Goal: Information Seeking & Learning: Check status

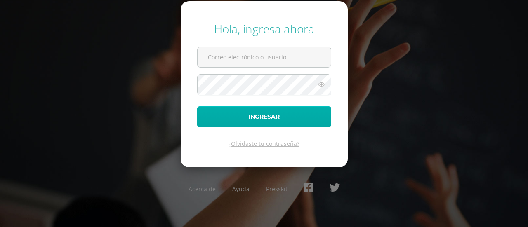
type input "[EMAIL_ADDRESS][DOMAIN_NAME]"
click at [252, 118] on button "Ingresar" at bounding box center [264, 116] width 134 height 21
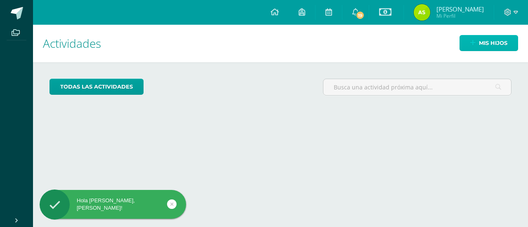
click at [481, 45] on span "Mis hijos" at bounding box center [493, 42] width 28 height 15
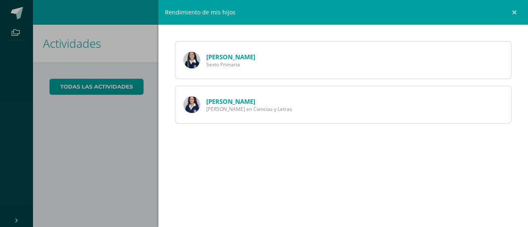
click at [232, 55] on link "Maria López" at bounding box center [230, 57] width 49 height 8
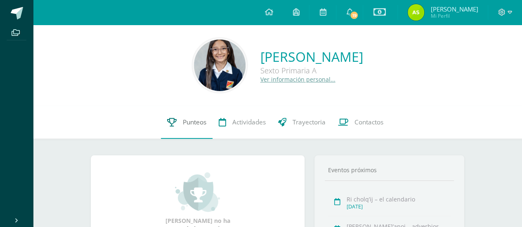
click at [194, 123] on span "Punteos" at bounding box center [195, 122] width 24 height 9
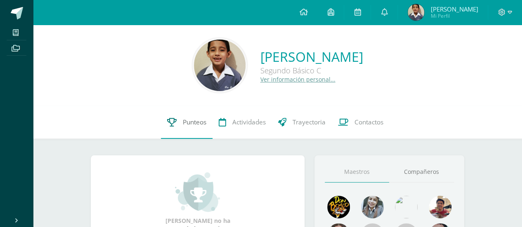
click at [196, 118] on span "Punteos" at bounding box center [195, 122] width 24 height 9
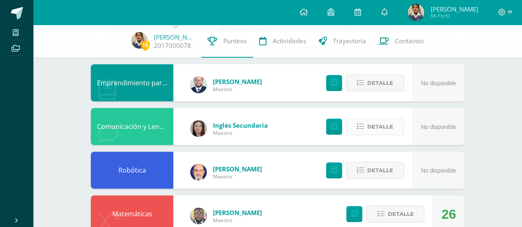
scroll to position [124, 0]
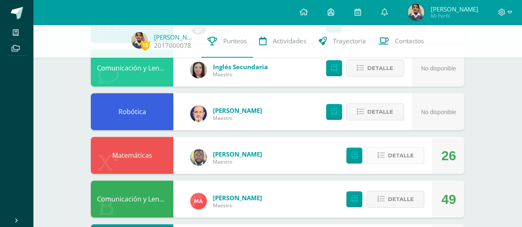
click at [384, 157] on icon at bounding box center [380, 155] width 7 height 7
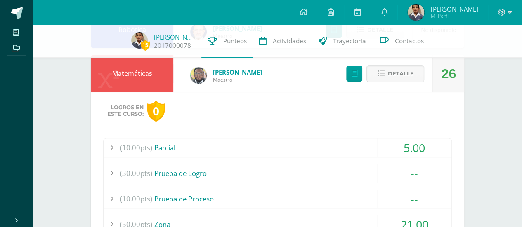
scroll to position [206, 0]
click at [112, 146] on div at bounding box center [112, 147] width 17 height 19
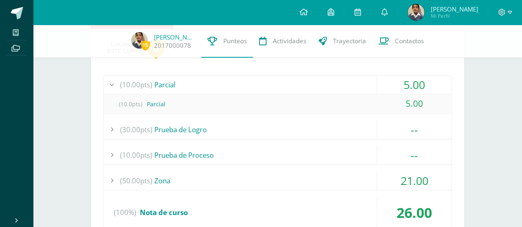
scroll to position [289, 0]
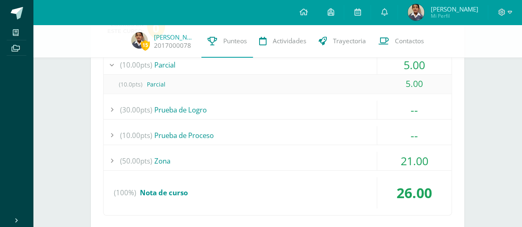
click at [111, 157] on div at bounding box center [112, 161] width 17 height 19
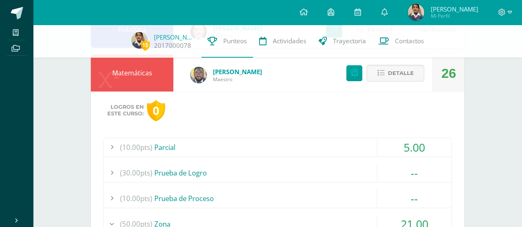
scroll to position [165, 0]
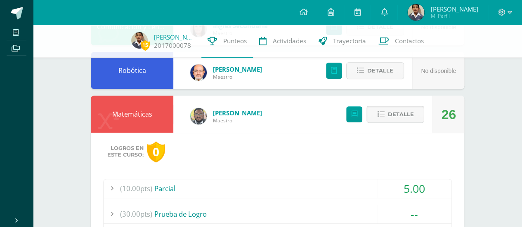
click at [381, 114] on icon at bounding box center [380, 114] width 7 height 7
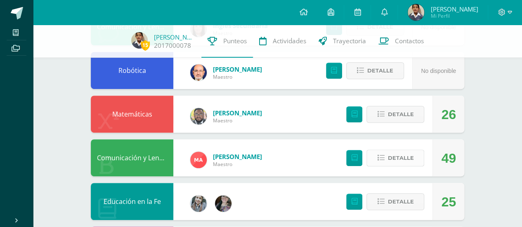
click at [381, 158] on icon at bounding box center [380, 158] width 7 height 7
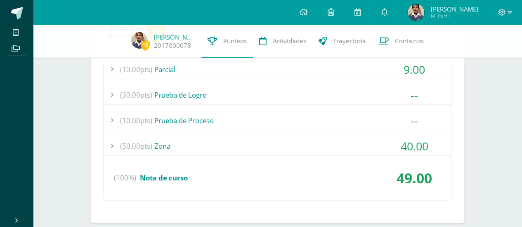
scroll to position [330, 0]
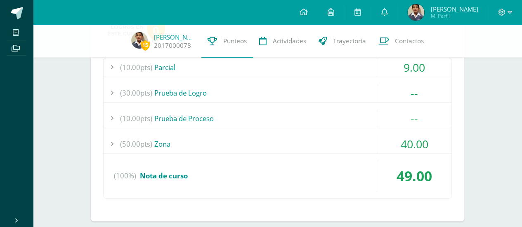
click at [113, 143] on div at bounding box center [112, 144] width 17 height 19
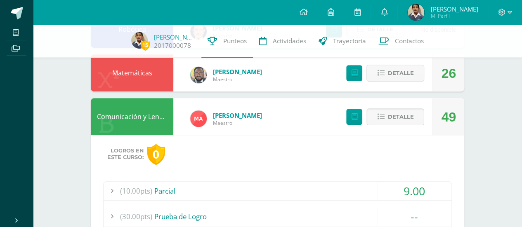
scroll to position [206, 0]
click at [382, 117] on icon at bounding box center [380, 116] width 7 height 7
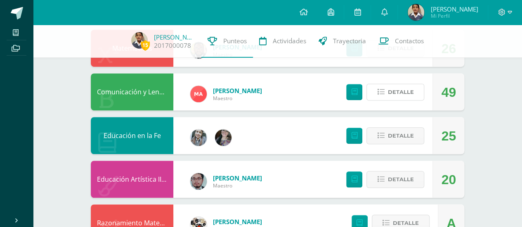
scroll to position [248, 0]
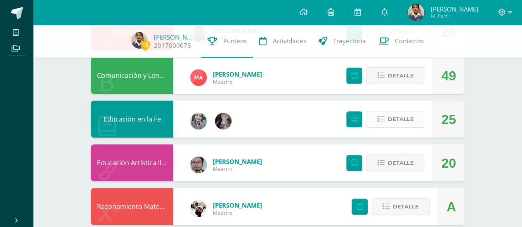
click at [380, 123] on icon at bounding box center [380, 119] width 7 height 7
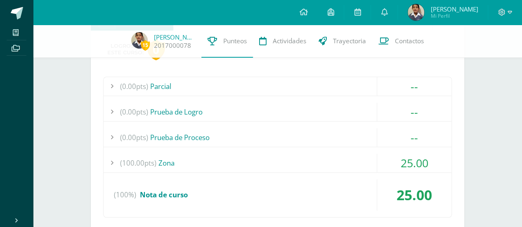
scroll to position [371, 0]
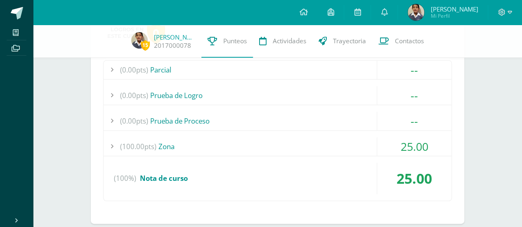
click at [111, 145] on div at bounding box center [112, 146] width 17 height 19
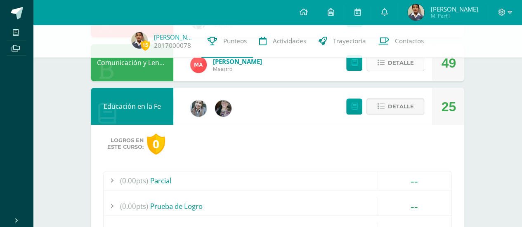
scroll to position [248, 0]
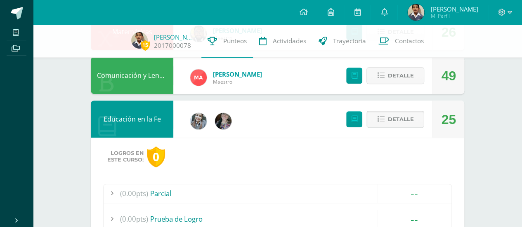
click at [378, 120] on icon at bounding box center [380, 119] width 7 height 7
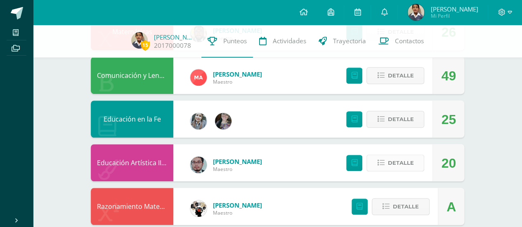
click at [382, 164] on icon at bounding box center [380, 163] width 7 height 7
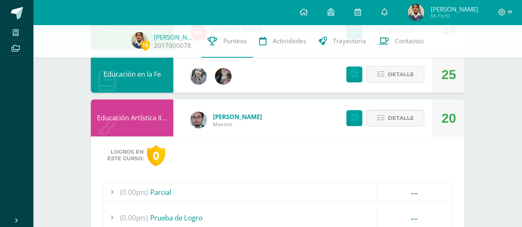
scroll to position [371, 0]
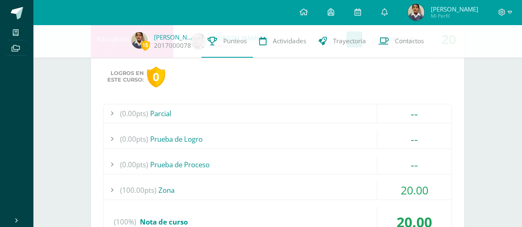
click at [113, 187] on div at bounding box center [112, 190] width 17 height 19
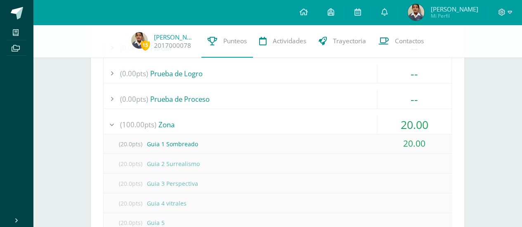
scroll to position [330, 0]
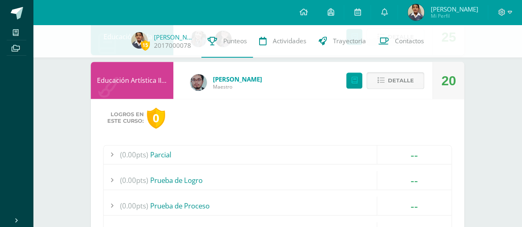
click at [382, 74] on button "Detalle" at bounding box center [395, 80] width 58 height 17
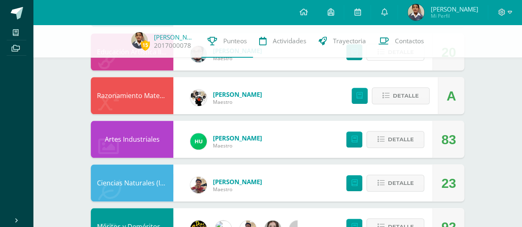
scroll to position [371, 0]
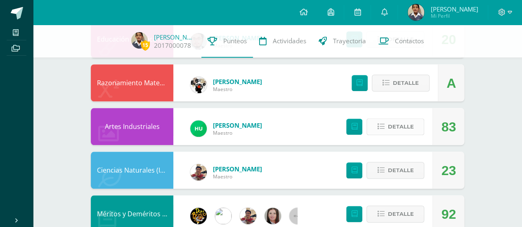
click at [382, 126] on icon at bounding box center [380, 126] width 7 height 7
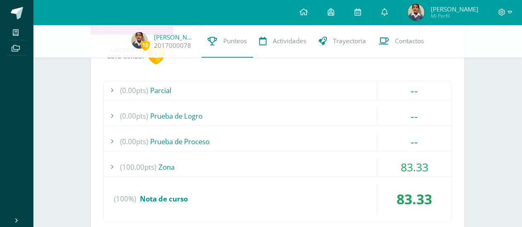
scroll to position [495, 0]
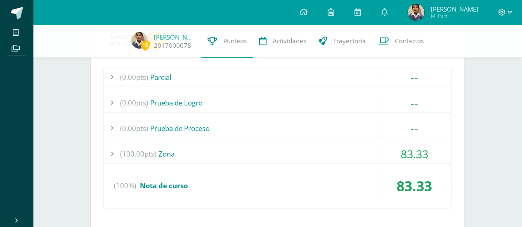
click at [112, 151] on div at bounding box center [112, 154] width 17 height 19
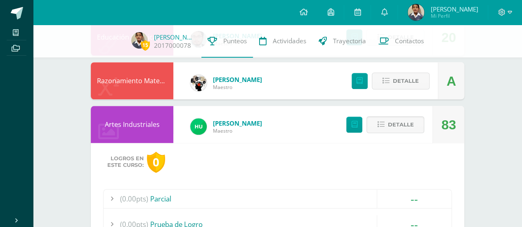
scroll to position [371, 0]
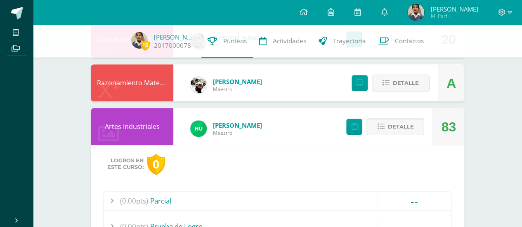
click at [383, 128] on icon at bounding box center [380, 126] width 7 height 7
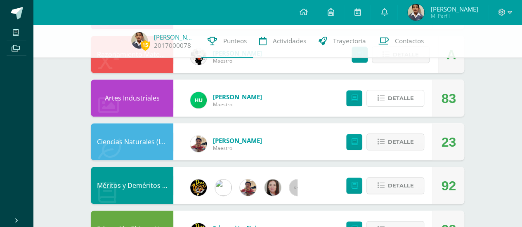
scroll to position [413, 0]
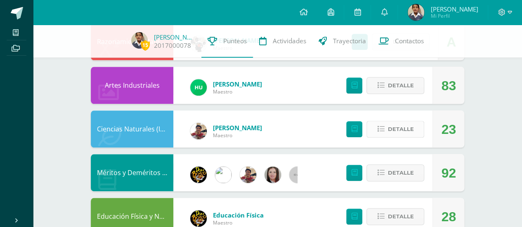
click at [380, 129] on icon at bounding box center [380, 129] width 7 height 7
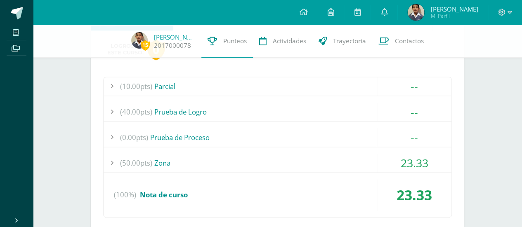
scroll to position [536, 0]
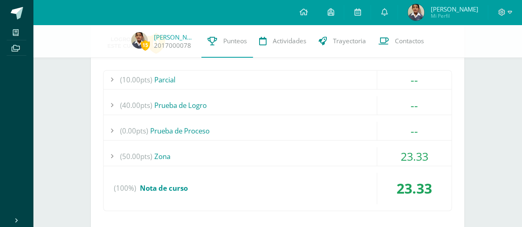
click at [112, 154] on div at bounding box center [112, 156] width 17 height 19
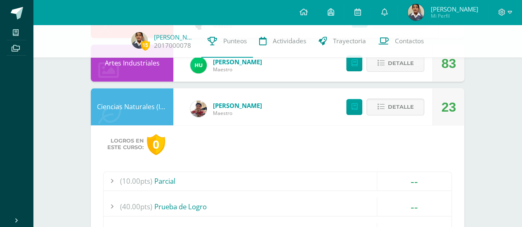
scroll to position [413, 0]
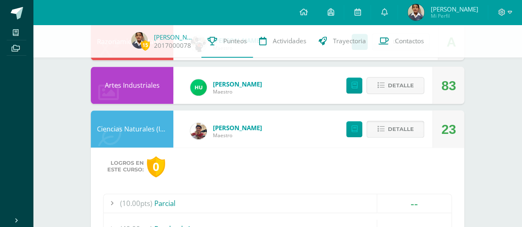
click at [378, 128] on icon at bounding box center [380, 129] width 7 height 7
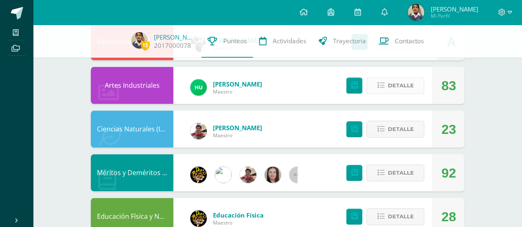
click at [384, 84] on icon at bounding box center [380, 85] width 7 height 7
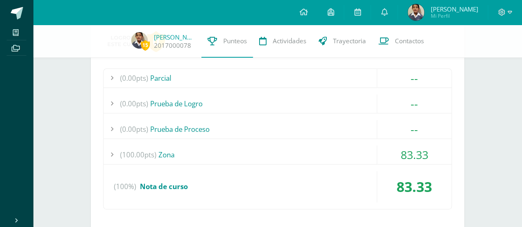
scroll to position [495, 0]
click at [110, 151] on div at bounding box center [112, 154] width 17 height 19
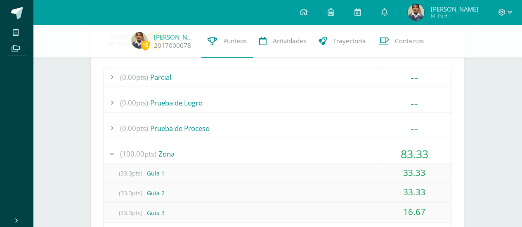
scroll to position [536, 0]
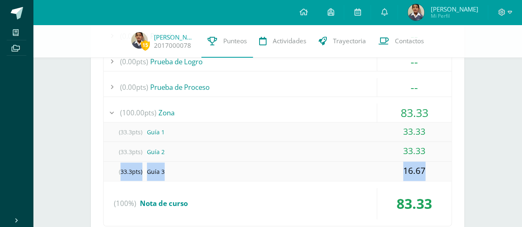
drag, startPoint x: 119, startPoint y: 170, endPoint x: 429, endPoint y: 166, distance: 310.4
click at [429, 166] on div "(33.3pts) Guía 3 16.67" at bounding box center [278, 171] width 348 height 19
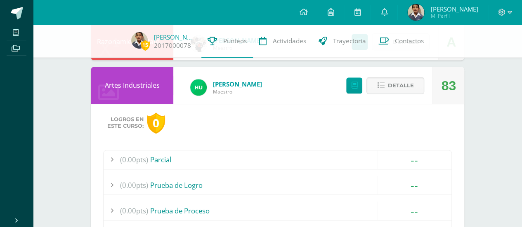
scroll to position [413, 0]
click at [384, 85] on icon at bounding box center [380, 85] width 7 height 7
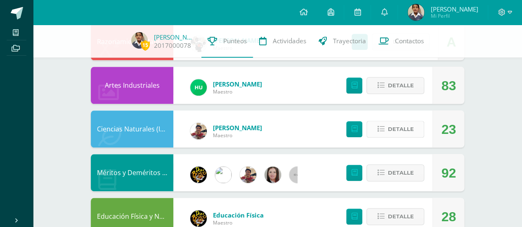
click at [381, 128] on icon at bounding box center [380, 129] width 7 height 7
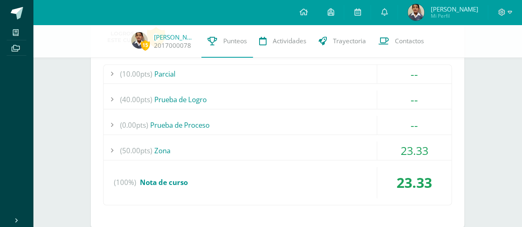
scroll to position [578, 0]
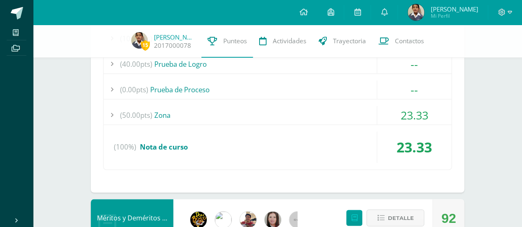
click at [112, 112] on div at bounding box center [112, 115] width 17 height 19
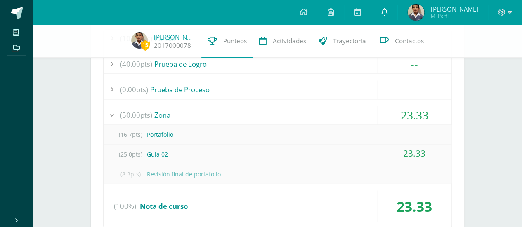
click at [384, 7] on link at bounding box center [384, 12] width 26 height 25
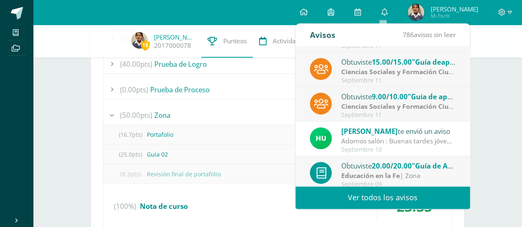
scroll to position [137, 0]
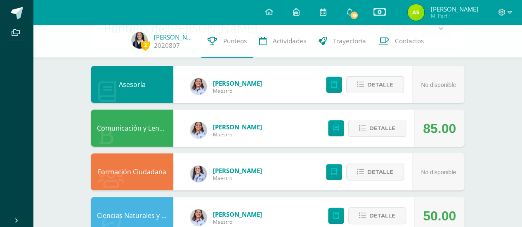
scroll to position [83, 0]
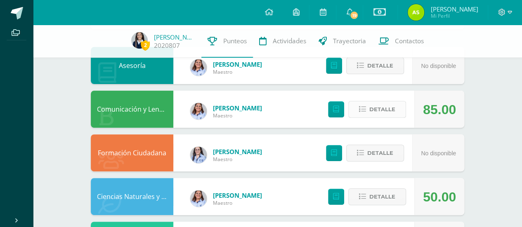
click at [366, 111] on icon at bounding box center [362, 109] width 7 height 7
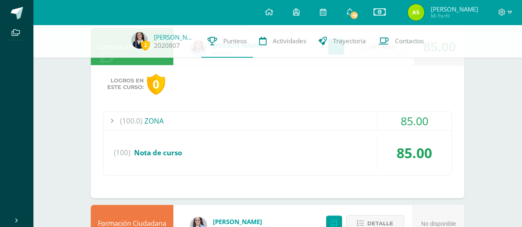
scroll to position [165, 0]
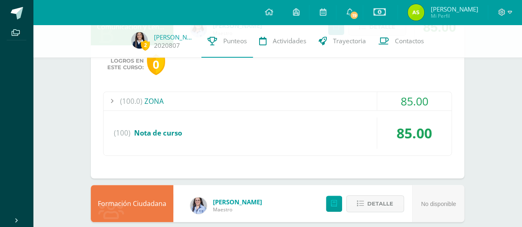
click at [112, 99] on div at bounding box center [112, 101] width 17 height 19
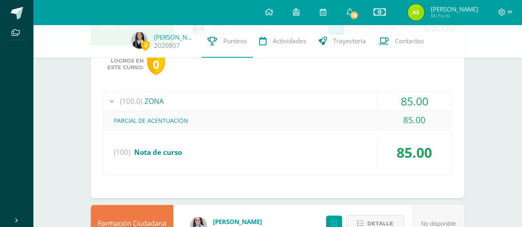
click at [112, 99] on div at bounding box center [112, 101] width 17 height 19
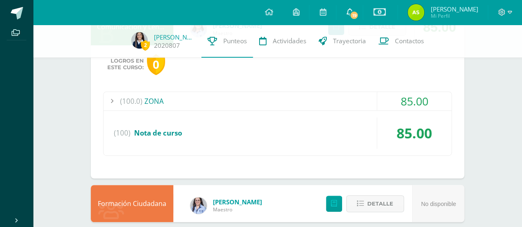
click at [353, 12] on icon at bounding box center [349, 11] width 7 height 7
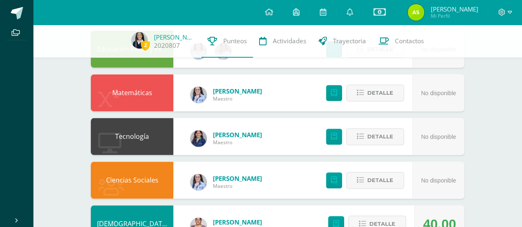
scroll to position [619, 0]
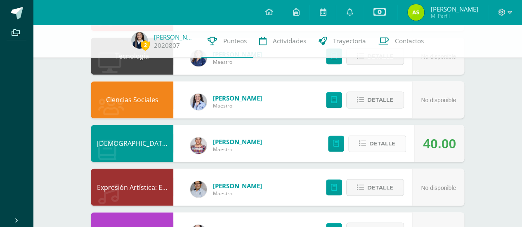
click at [366, 143] on icon at bounding box center [362, 143] width 7 height 7
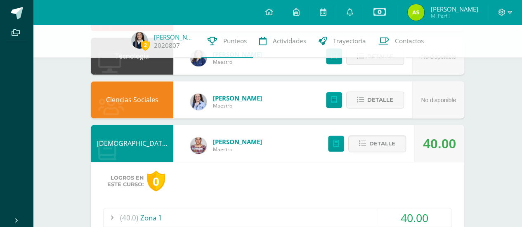
scroll to position [702, 0]
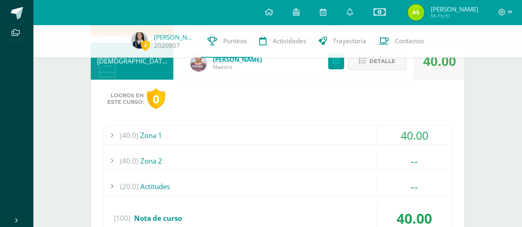
click at [110, 135] on div at bounding box center [112, 135] width 17 height 19
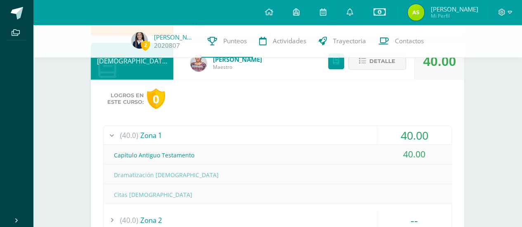
click at [110, 135] on div at bounding box center [112, 135] width 17 height 19
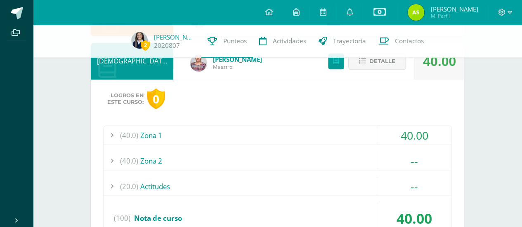
scroll to position [743, 0]
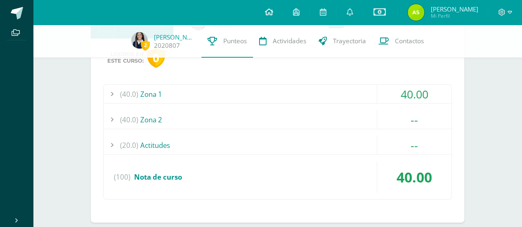
click at [273, 11] on icon at bounding box center [269, 11] width 8 height 7
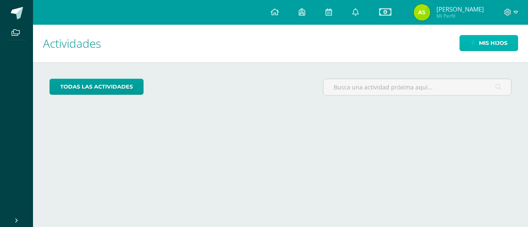
click at [473, 44] on icon at bounding box center [472, 43] width 5 height 7
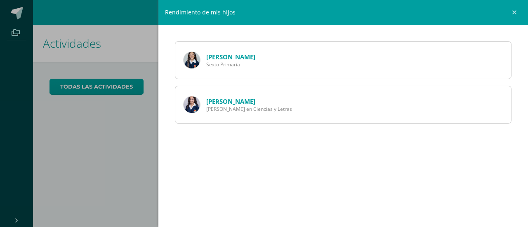
click at [236, 99] on link "[PERSON_NAME]" at bounding box center [230, 101] width 49 height 8
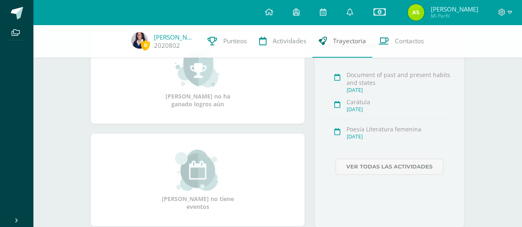
scroll to position [41, 0]
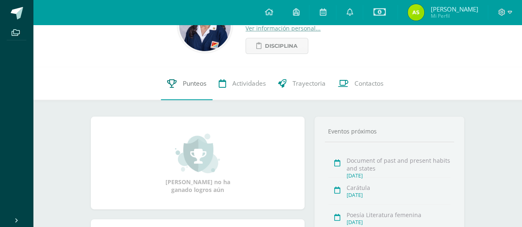
click at [196, 84] on span "Punteos" at bounding box center [195, 83] width 24 height 9
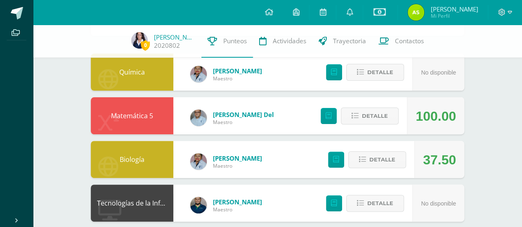
scroll to position [83, 0]
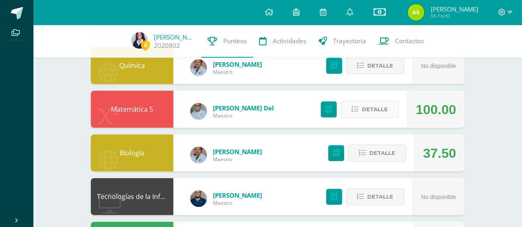
click at [355, 109] on icon at bounding box center [355, 109] width 7 height 7
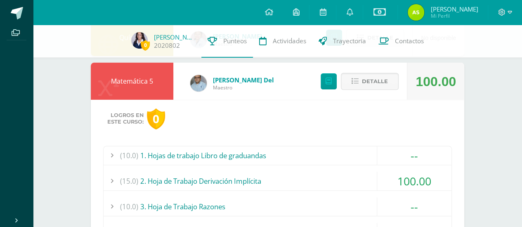
scroll to position [124, 0]
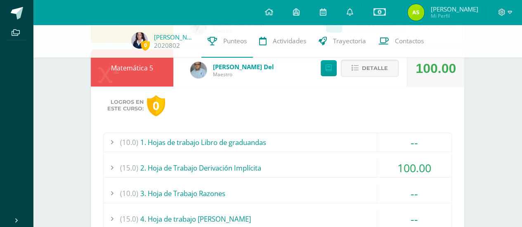
click at [111, 167] on div at bounding box center [112, 168] width 17 height 19
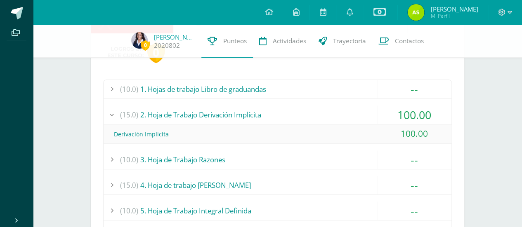
scroll to position [165, 0]
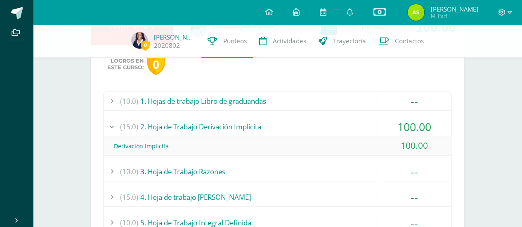
click at [113, 126] on div at bounding box center [112, 127] width 17 height 19
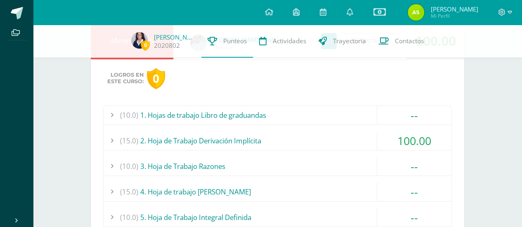
scroll to position [83, 0]
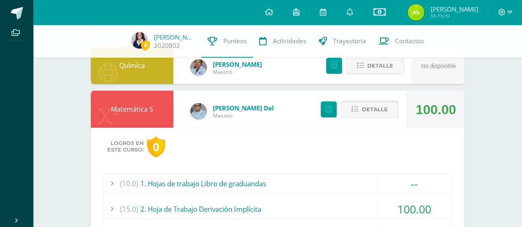
click at [357, 109] on icon at bounding box center [355, 109] width 7 height 7
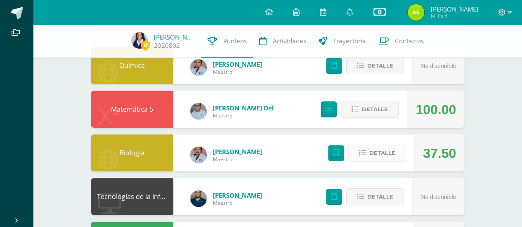
click at [363, 149] on button "Detalle" at bounding box center [377, 153] width 58 height 17
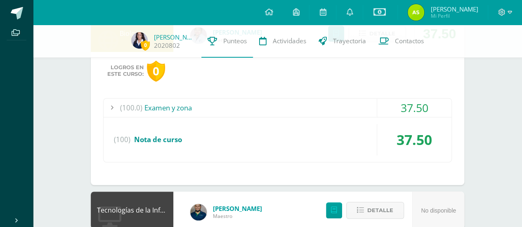
scroll to position [206, 0]
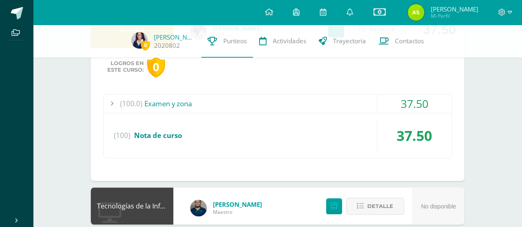
click at [112, 103] on div at bounding box center [112, 104] width 17 height 19
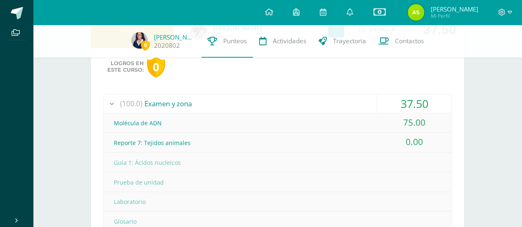
drag, startPoint x: 113, startPoint y: 142, endPoint x: 428, endPoint y: 140, distance: 314.1
click at [428, 140] on div "Reporte 7: Tejidos animales 0.00" at bounding box center [278, 143] width 348 height 20
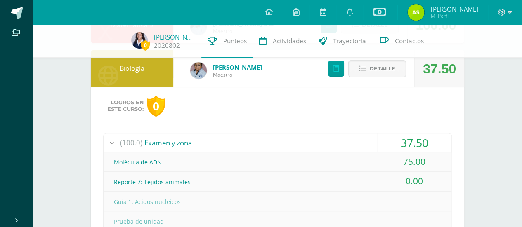
scroll to position [124, 0]
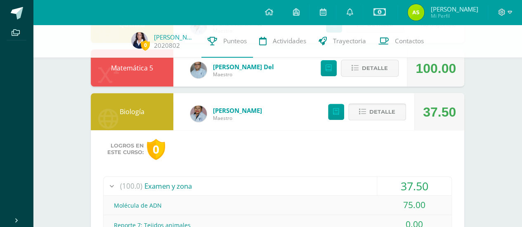
click at [362, 107] on button "Detalle" at bounding box center [377, 112] width 58 height 17
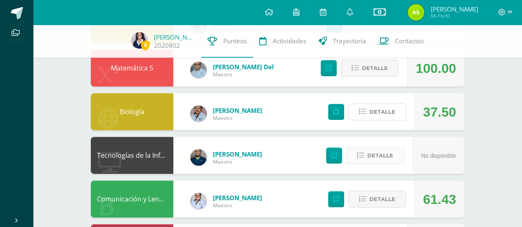
scroll to position [165, 0]
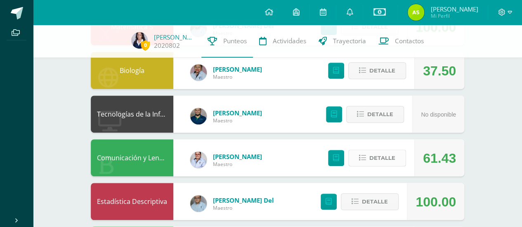
click at [363, 161] on icon at bounding box center [362, 158] width 7 height 7
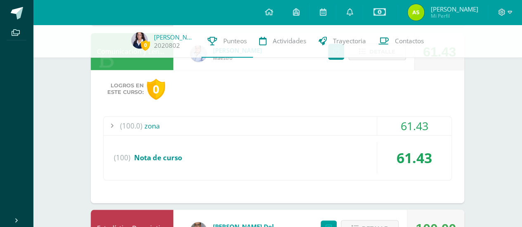
scroll to position [289, 0]
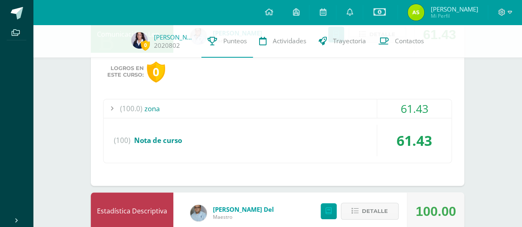
click at [113, 106] on div at bounding box center [112, 108] width 17 height 19
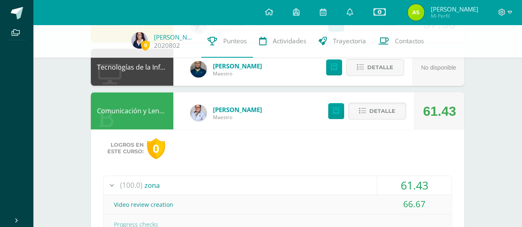
scroll to position [206, 0]
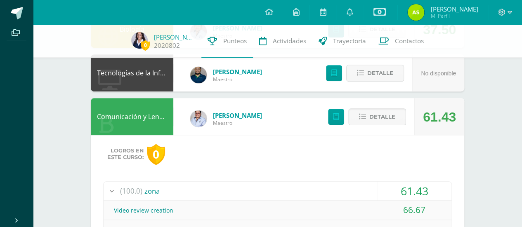
click at [364, 116] on icon at bounding box center [362, 116] width 7 height 7
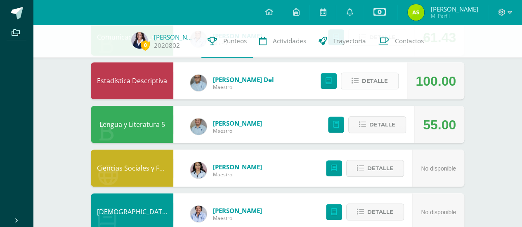
scroll to position [289, 0]
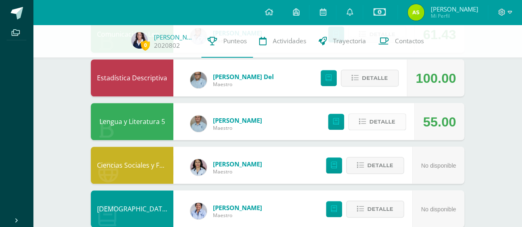
click at [363, 123] on icon at bounding box center [362, 121] width 7 height 7
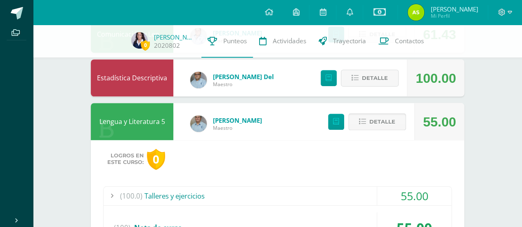
scroll to position [371, 0]
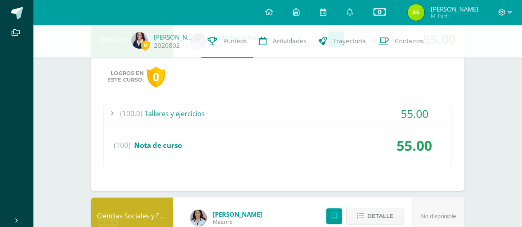
click at [112, 113] on div at bounding box center [112, 113] width 17 height 19
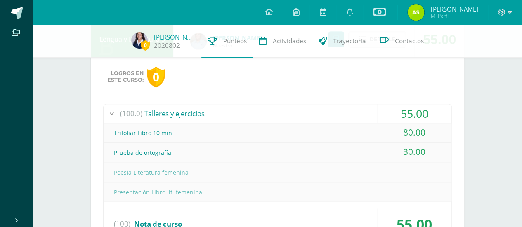
scroll to position [330, 0]
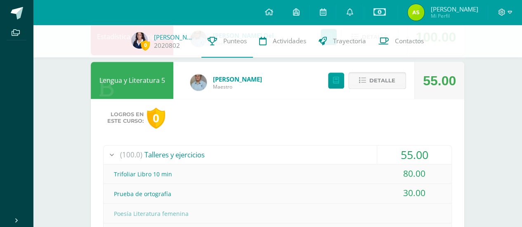
click at [366, 82] on icon at bounding box center [362, 80] width 7 height 7
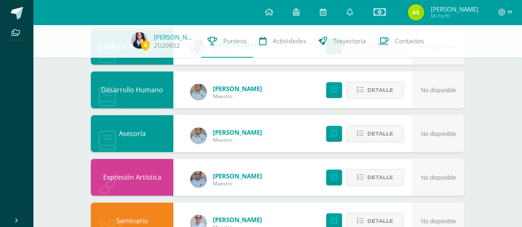
scroll to position [359, 0]
